Goal: Task Accomplishment & Management: Use online tool/utility

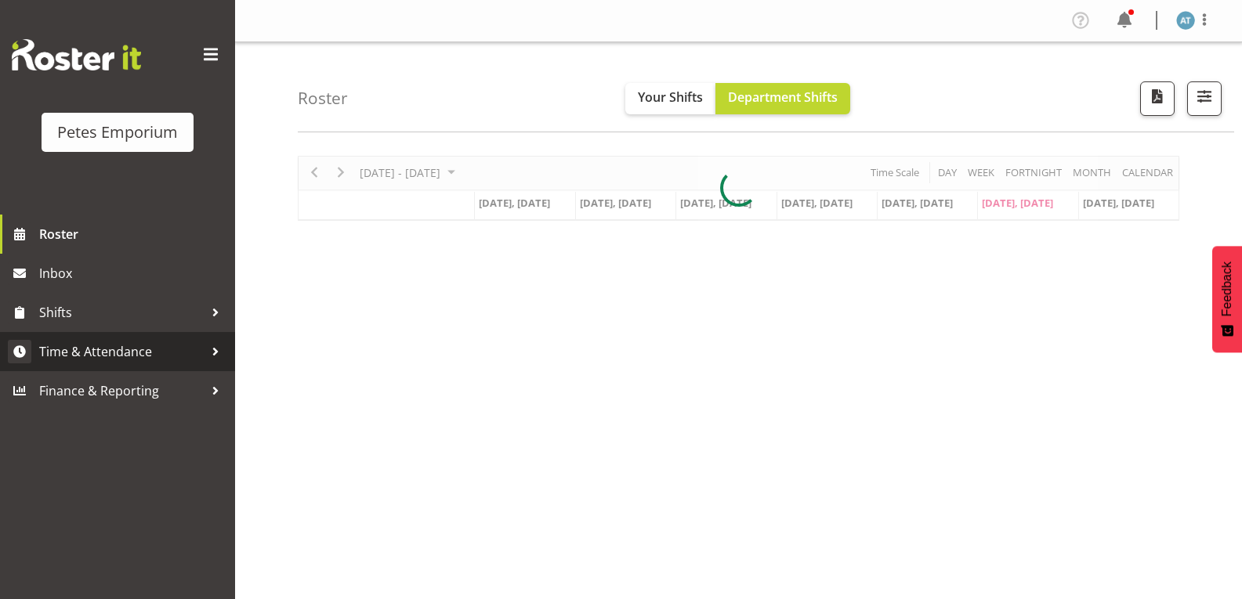
click at [146, 367] on link "Time & Attendance" at bounding box center [117, 351] width 235 height 39
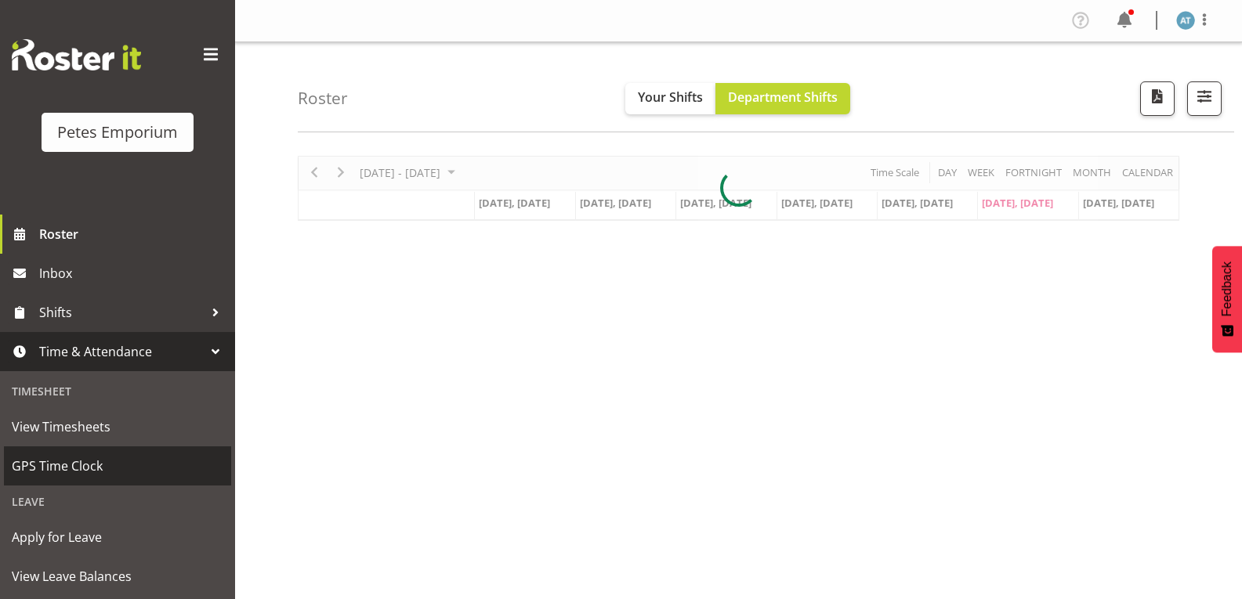
click at [146, 454] on span "GPS Time Clock" at bounding box center [118, 466] width 212 height 24
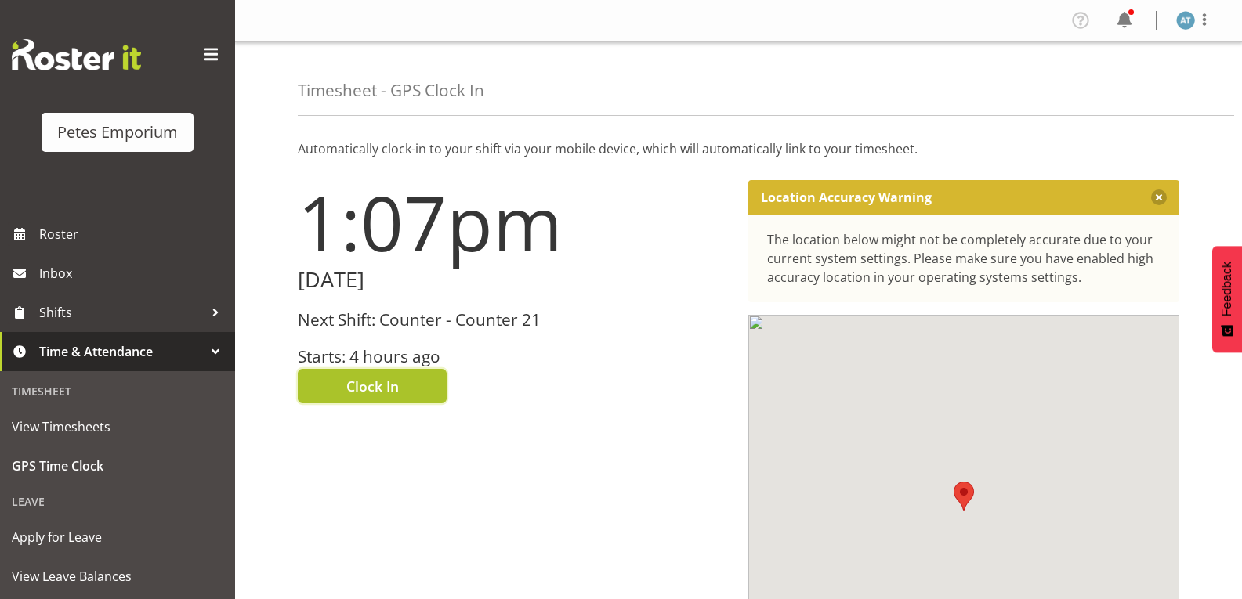
click at [406, 392] on button "Clock In" at bounding box center [372, 386] width 149 height 34
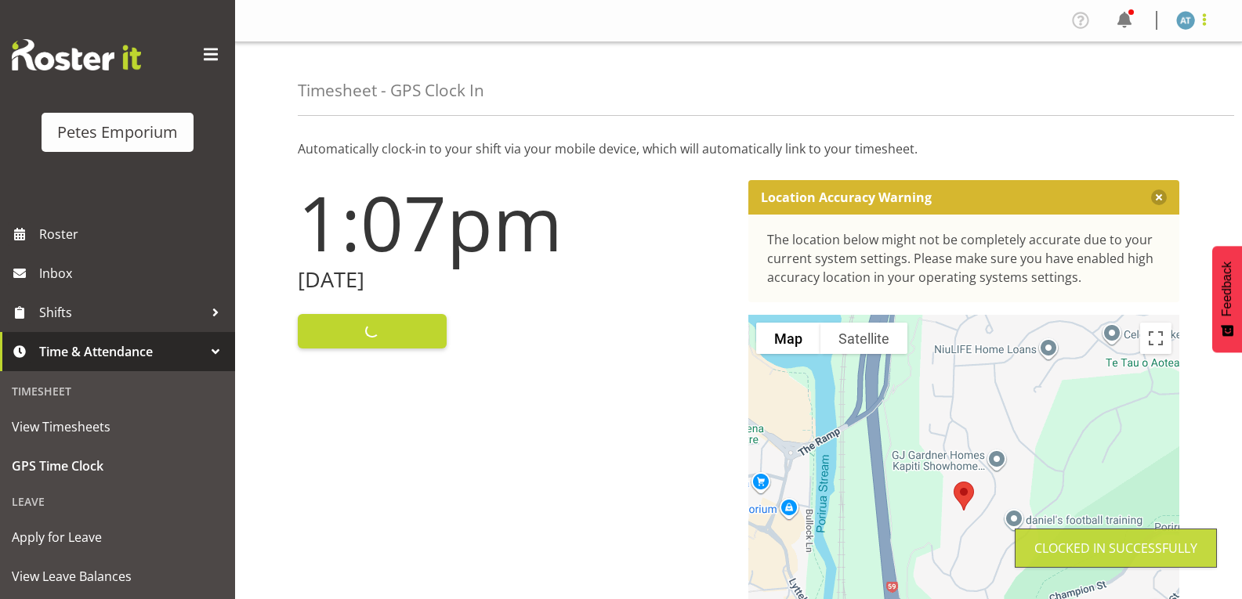
click at [1199, 16] on span at bounding box center [1204, 19] width 19 height 19
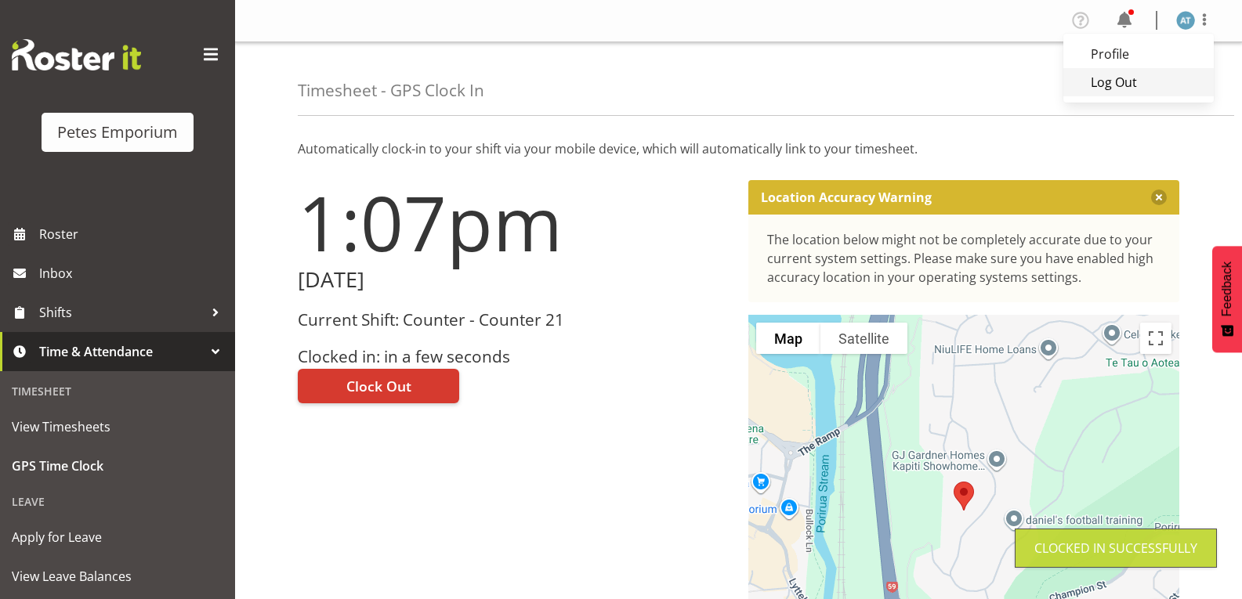
click at [1147, 84] on link "Log Out" at bounding box center [1138, 82] width 150 height 28
